Goal: Task Accomplishment & Management: Manage account settings

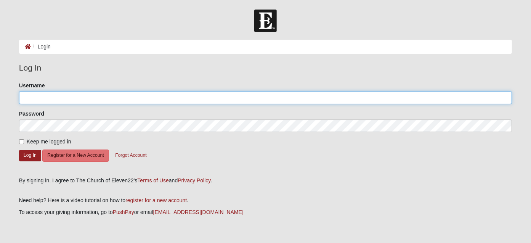
click at [75, 101] on input "Username" at bounding box center [265, 97] width 493 height 13
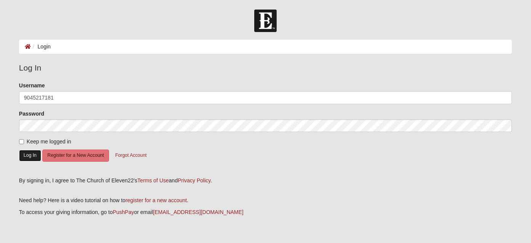
click at [28, 156] on button "Log In" at bounding box center [30, 155] width 22 height 11
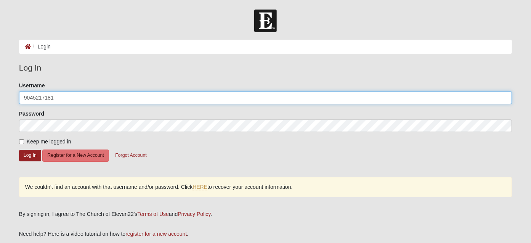
drag, startPoint x: 28, startPoint y: 96, endPoint x: 17, endPoint y: 96, distance: 11.1
type input "[EMAIL_ADDRESS][DOMAIN_NAME]"
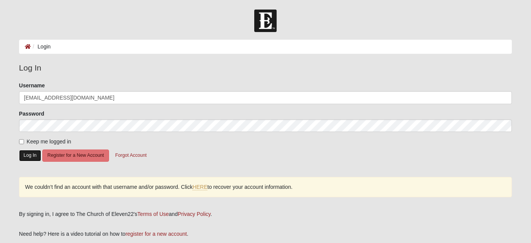
click at [28, 153] on button "Log In" at bounding box center [30, 155] width 22 height 11
click at [21, 141] on input "Keep me logged in" at bounding box center [21, 141] width 5 height 5
checkbox input "true"
click at [31, 154] on button "Log In" at bounding box center [30, 155] width 22 height 11
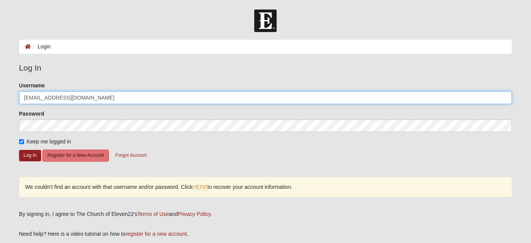
drag, startPoint x: 111, startPoint y: 97, endPoint x: 18, endPoint y: 98, distance: 93.4
click at [18, 98] on div "Please correct the following: Username tiffanygallant2016@gmail.com Password Ke…" at bounding box center [265, 144] width 504 height 124
type input "tiffnkailey"
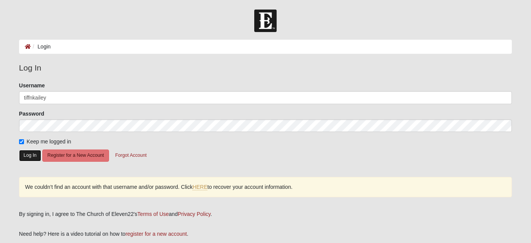
click at [28, 154] on button "Log In" at bounding box center [30, 155] width 22 height 11
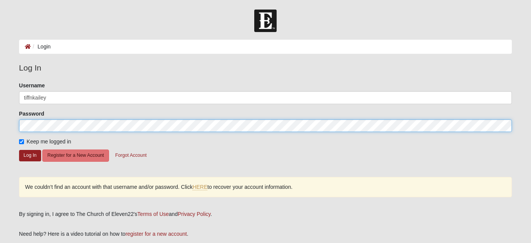
click at [17, 123] on div "Please correct the following: Username tiffnkailey Password Keep me logged in L…" at bounding box center [265, 144] width 504 height 124
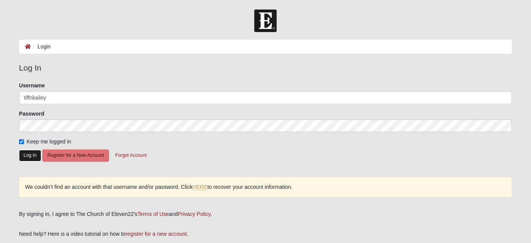
click at [30, 153] on button "Log In" at bounding box center [30, 155] width 22 height 11
click at [201, 187] on link "HERE" at bounding box center [200, 187] width 15 height 6
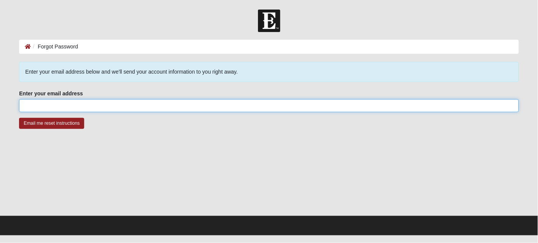
click at [132, 106] on input "Enter your email address" at bounding box center [269, 105] width 500 height 13
type input "[EMAIL_ADDRESS][DOMAIN_NAME]"
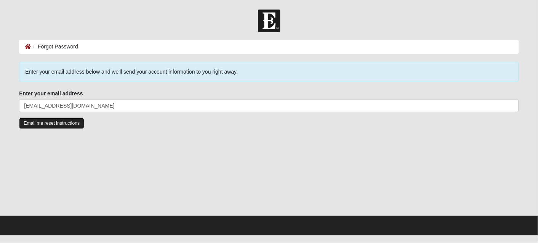
click at [69, 123] on input "Email me reset instructions" at bounding box center [51, 123] width 65 height 11
